Goal: Use online tool/utility

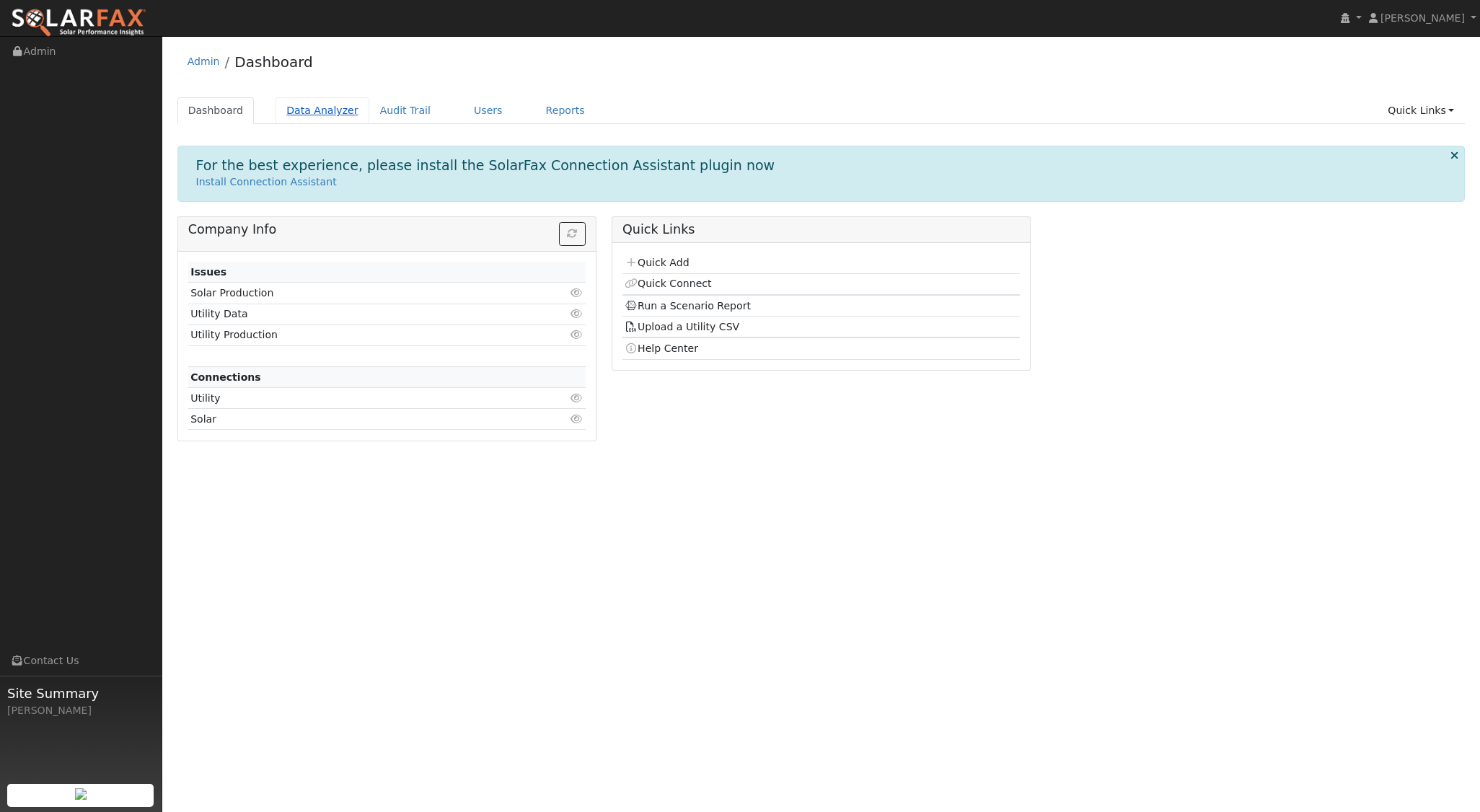
click at [333, 111] on link "Data Analyzer" at bounding box center [322, 111] width 94 height 26
click at [307, 106] on link "Data Analyzer" at bounding box center [322, 111] width 94 height 26
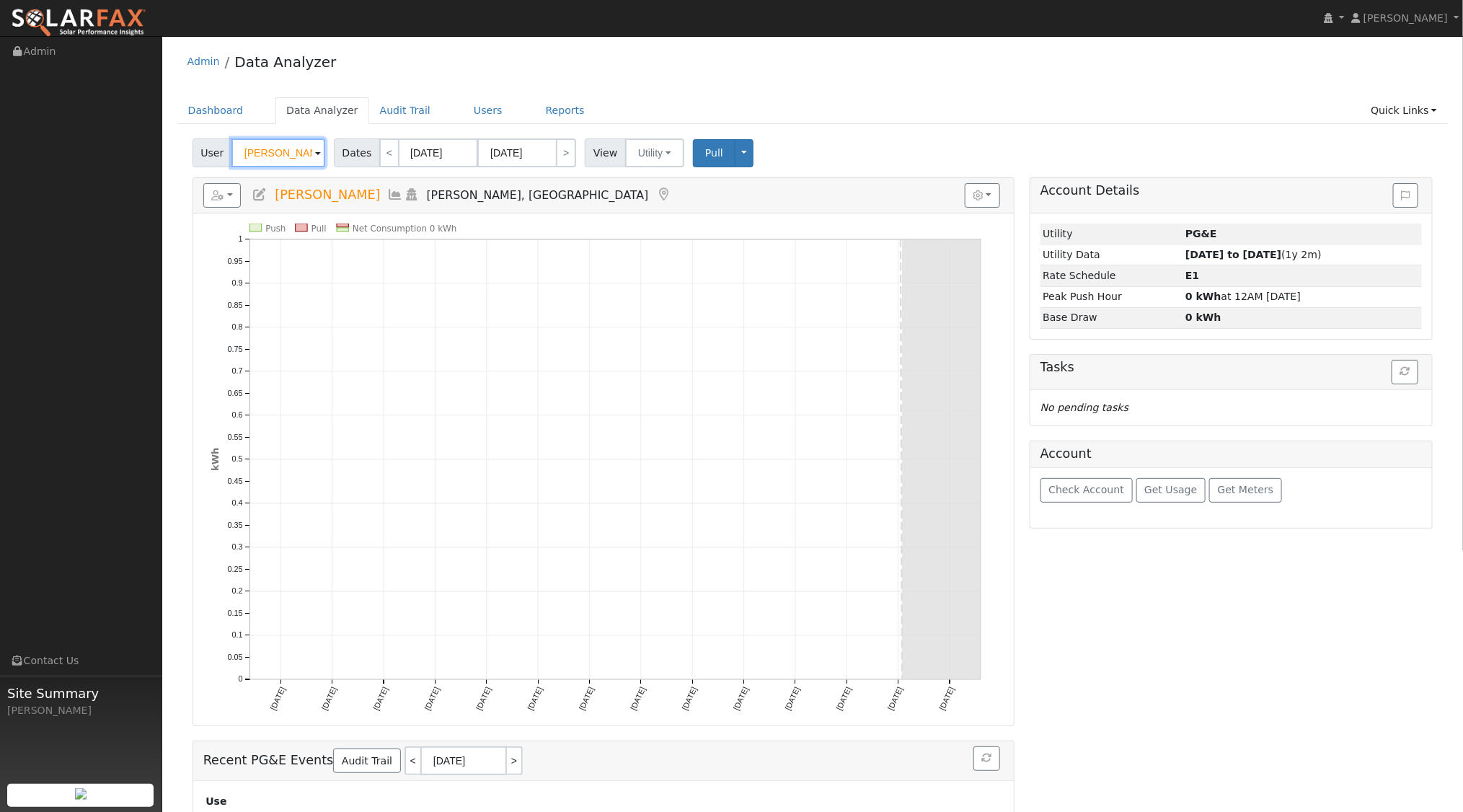
click at [308, 151] on input "Stewart mclennan" at bounding box center [278, 152] width 94 height 28
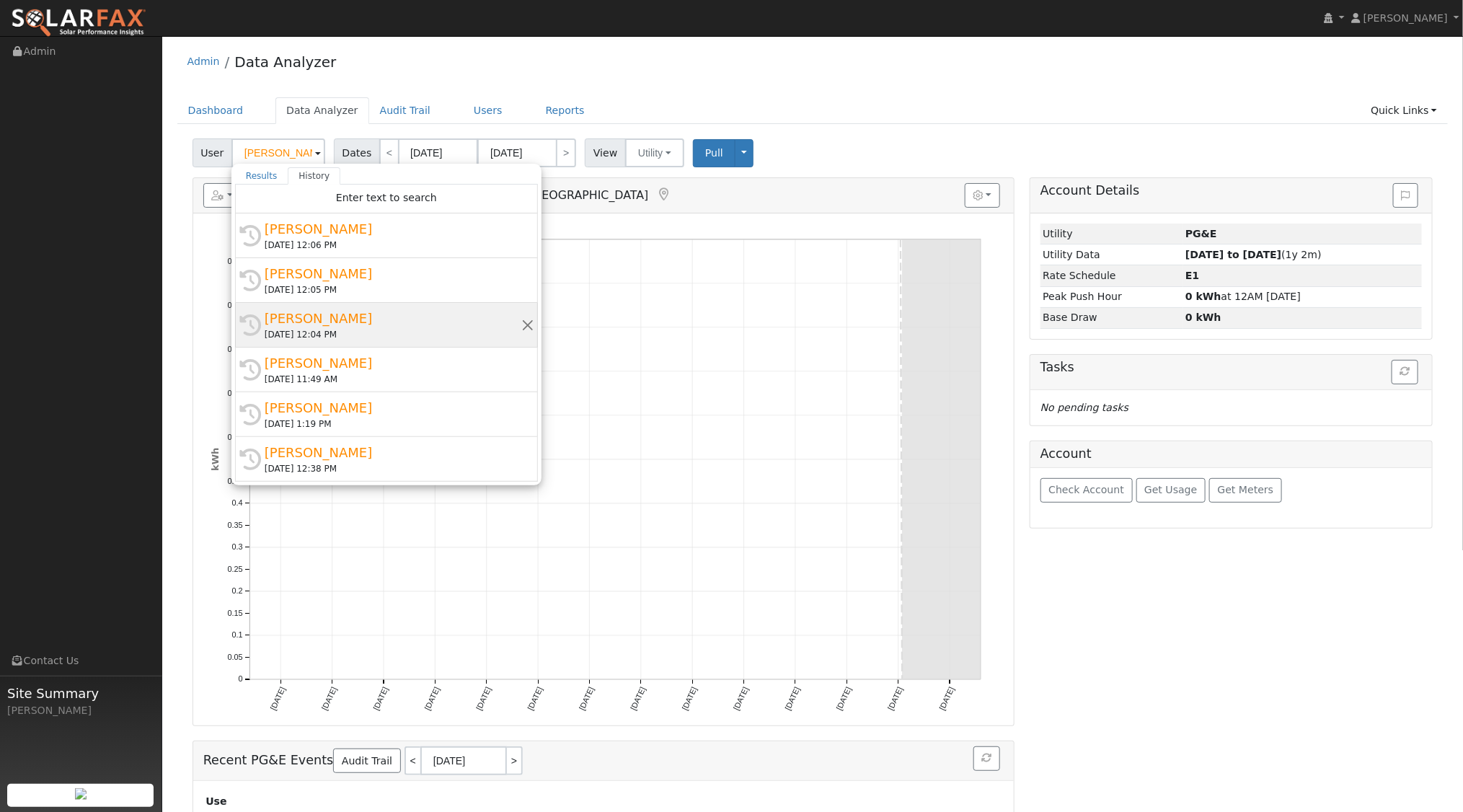
click at [311, 333] on div "08/12/2025 12:04 PM" at bounding box center [392, 335] width 256 height 13
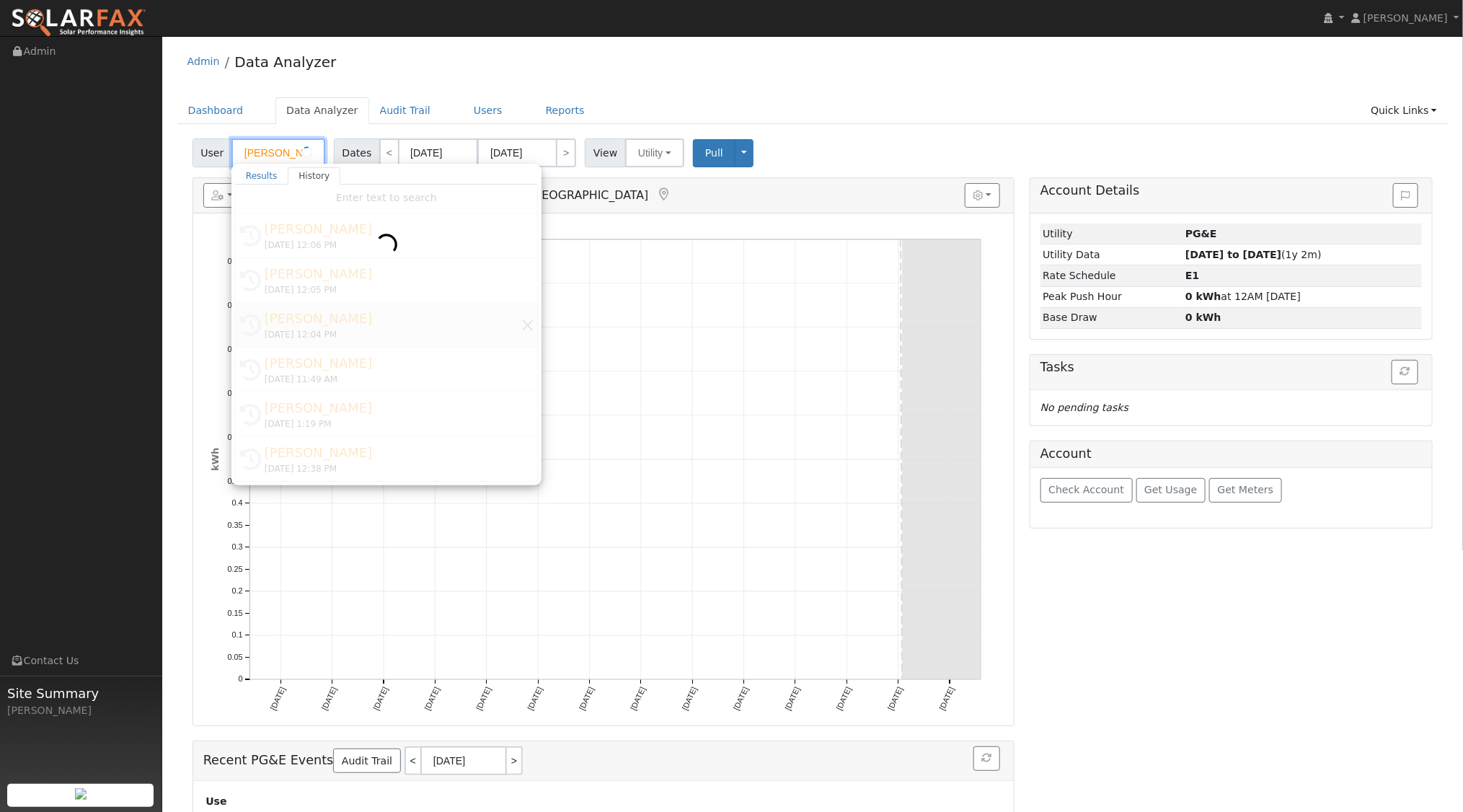
type input "Stewart Mclennan"
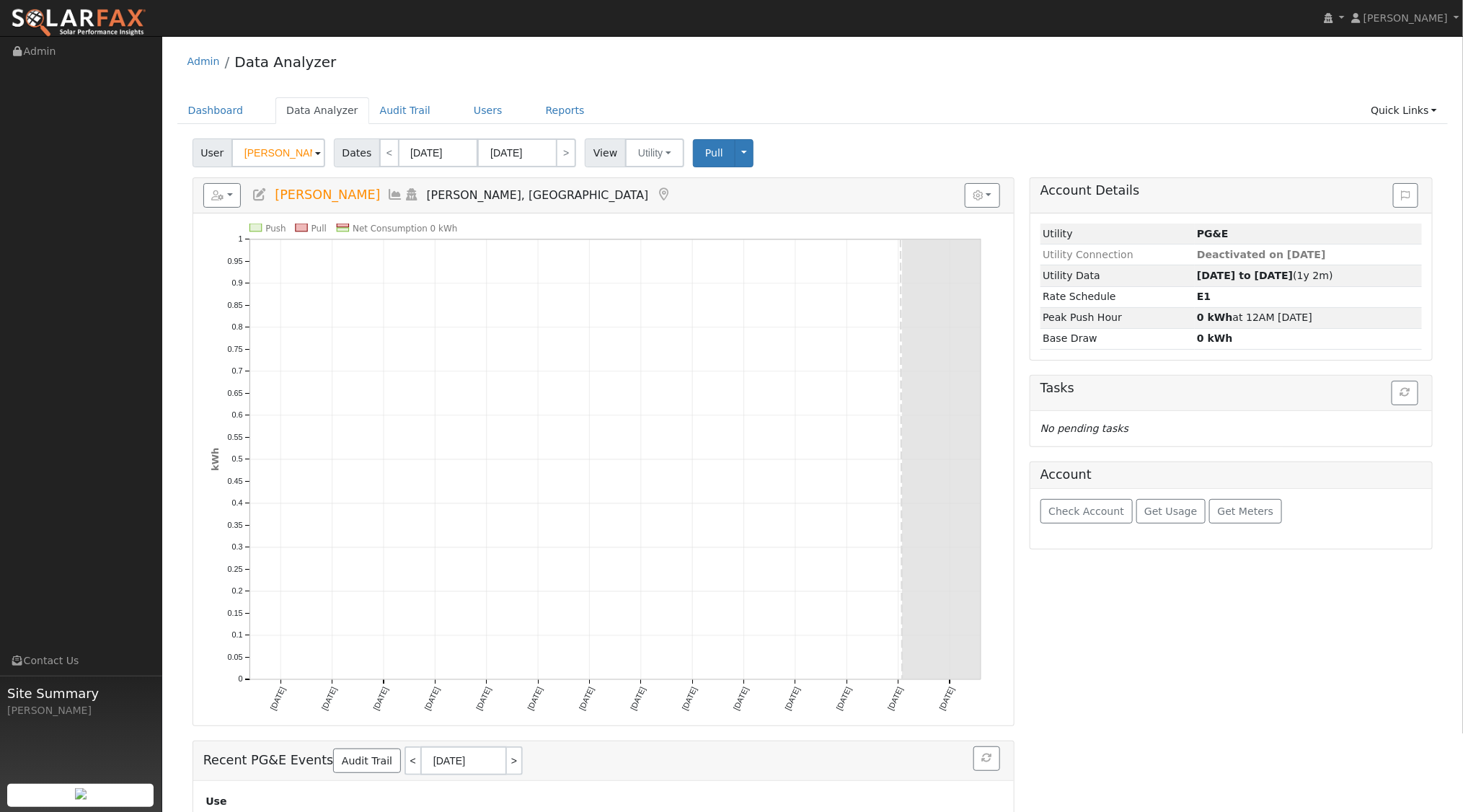
click at [417, 196] on h5 "Reports Scenario Health Check Energy Audit Account Timeline User Audit Trail In…" at bounding box center [603, 196] width 800 height 25
click at [410, 193] on icon at bounding box center [411, 195] width 16 height 13
